Goal: Find specific page/section: Find specific page/section

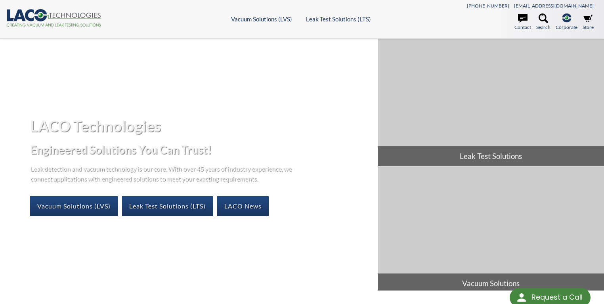
select select "Language Translate Widget"
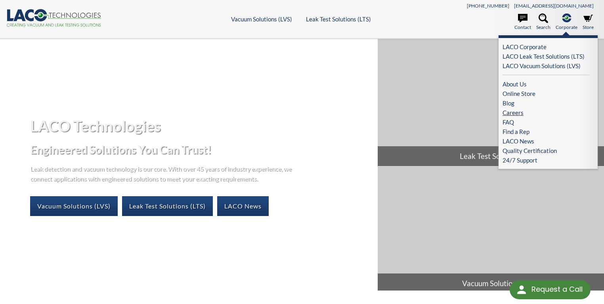
click at [511, 111] on link "Careers" at bounding box center [546, 113] width 87 height 10
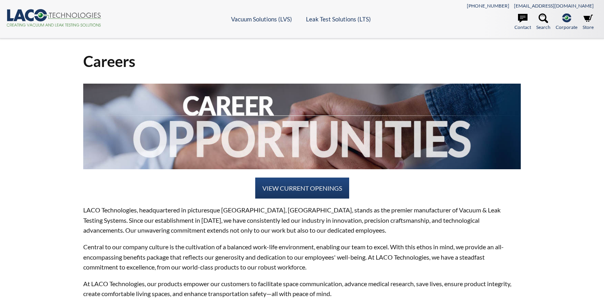
select select "Language Translate Widget"
click at [299, 190] on link "VIEW CURRENT OPENINGS" at bounding box center [302, 188] width 94 height 21
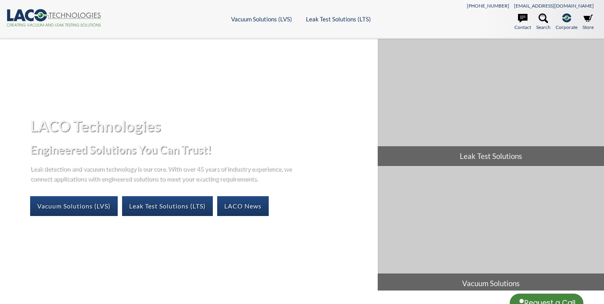
select select "Language Translate Widget"
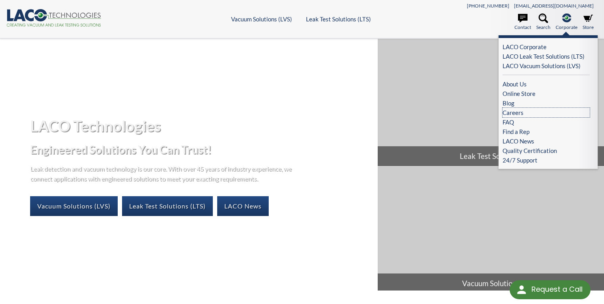
drag, startPoint x: 515, startPoint y: 112, endPoint x: 500, endPoint y: 116, distance: 15.7
click at [515, 112] on link "Careers" at bounding box center [546, 113] width 87 height 10
